Goal: Check status: Check status

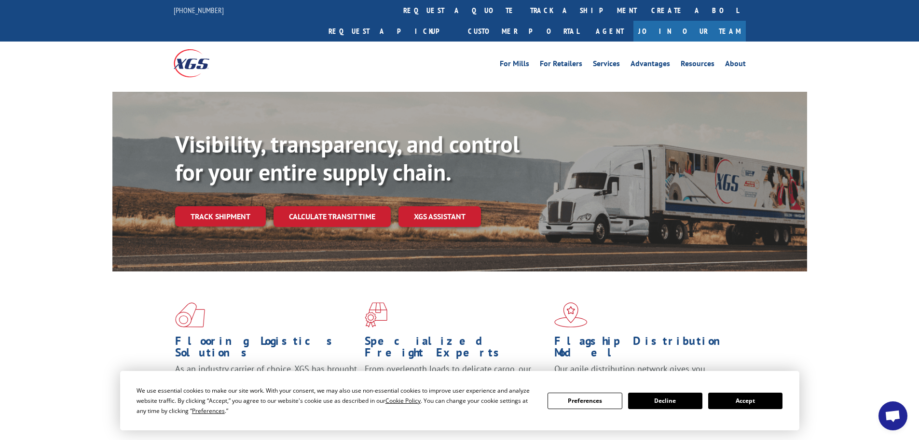
click at [230, 208] on div "Visibility, transparency, and control for your entire supply chain. Track shipm…" at bounding box center [491, 197] width 632 height 135
click at [228, 206] on link "Track shipment" at bounding box center [220, 216] width 91 height 20
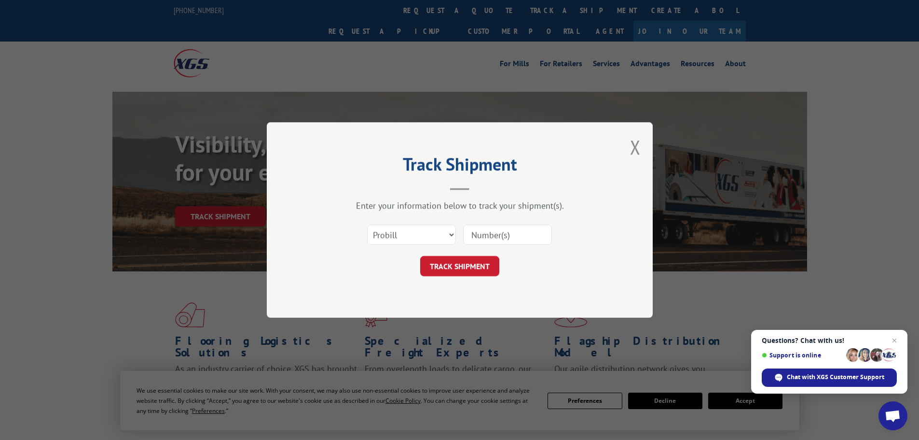
click at [504, 232] on input at bounding box center [507, 234] width 89 height 20
paste input "265564021"
type input "265564021"
click at [478, 259] on button "TRACK SHIPMENT" at bounding box center [459, 266] width 79 height 20
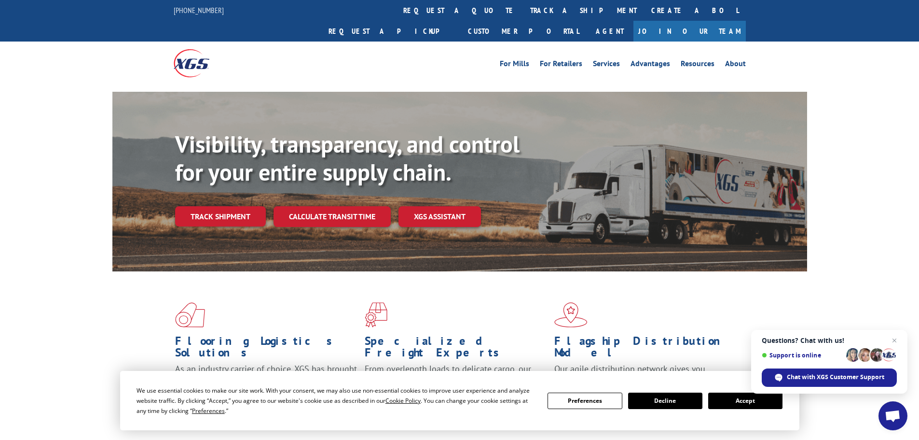
click at [752, 400] on button "Accept" at bounding box center [745, 400] width 74 height 16
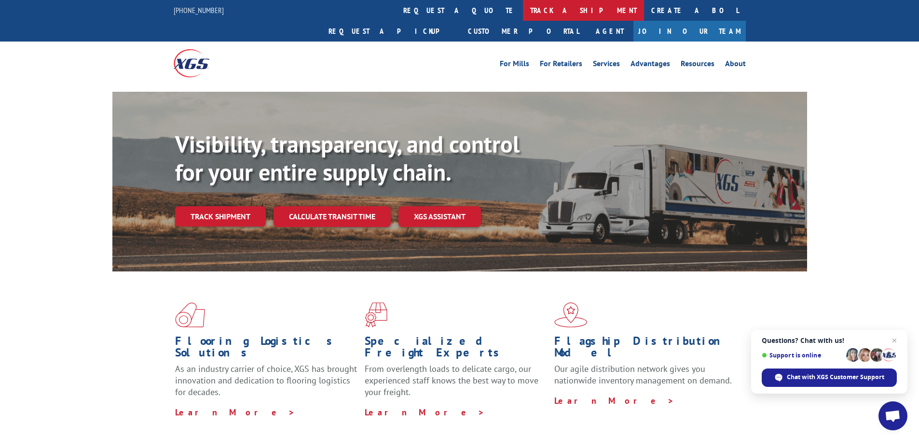
click at [523, 8] on link "track a shipment" at bounding box center [583, 10] width 121 height 21
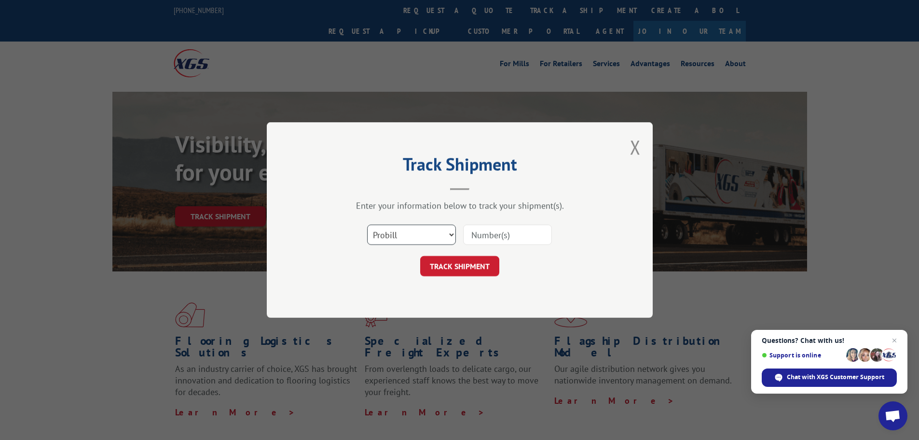
click at [429, 234] on select "Select category... Probill BOL PO" at bounding box center [411, 234] width 89 height 20
select select "bol"
click at [367, 224] on select "Select category... Probill BOL PO" at bounding box center [411, 234] width 89 height 20
click at [483, 234] on input at bounding box center [507, 234] width 89 height 20
paste input "00889690117034013"
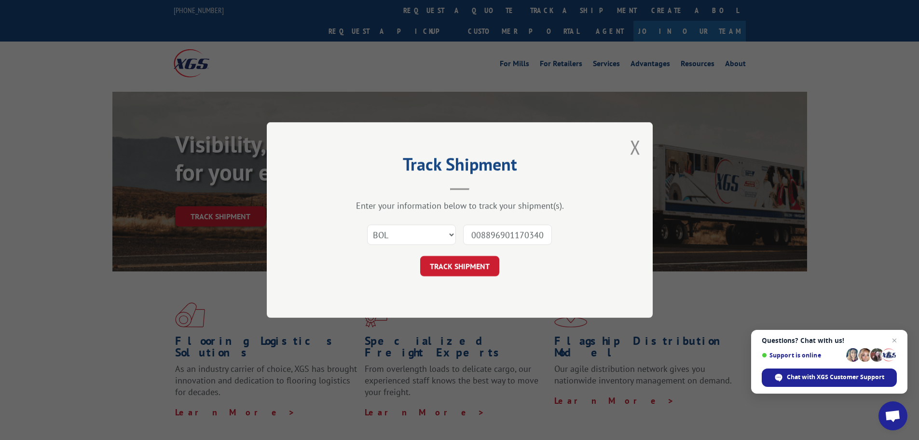
scroll to position [0, 8]
type input "00889690117034013"
click at [488, 278] on div "Track Shipment Enter your information below to track your shipment(s). Select c…" at bounding box center [460, 219] width 386 height 195
click at [485, 268] on button "TRACK SHIPMENT" at bounding box center [459, 266] width 79 height 20
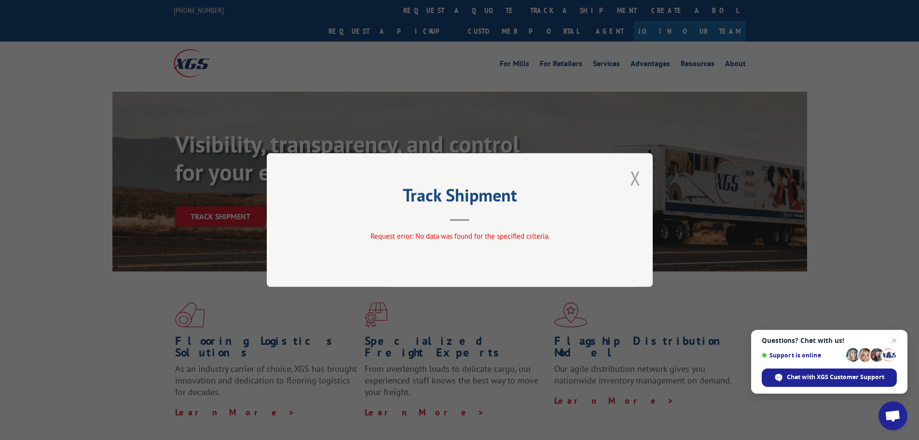
click at [631, 178] on button "Close modal" at bounding box center [635, 178] width 11 height 26
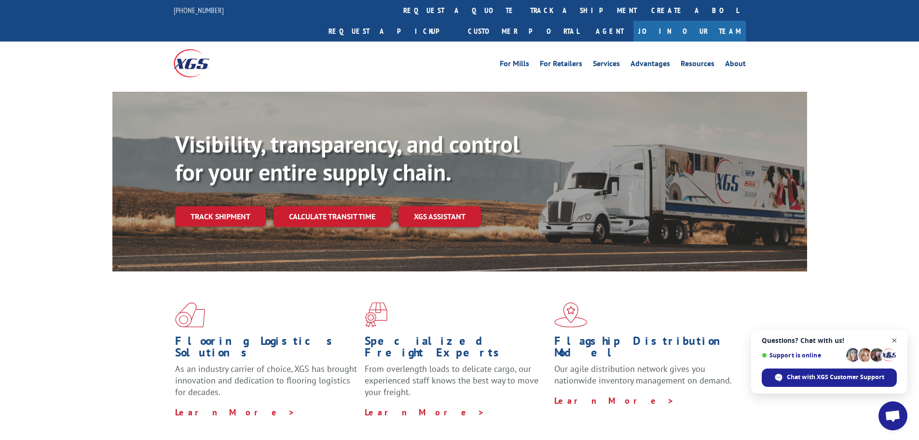
click at [896, 338] on span "Close chat" at bounding box center [895, 340] width 12 height 12
